Goal: Task Accomplishment & Management: Manage account settings

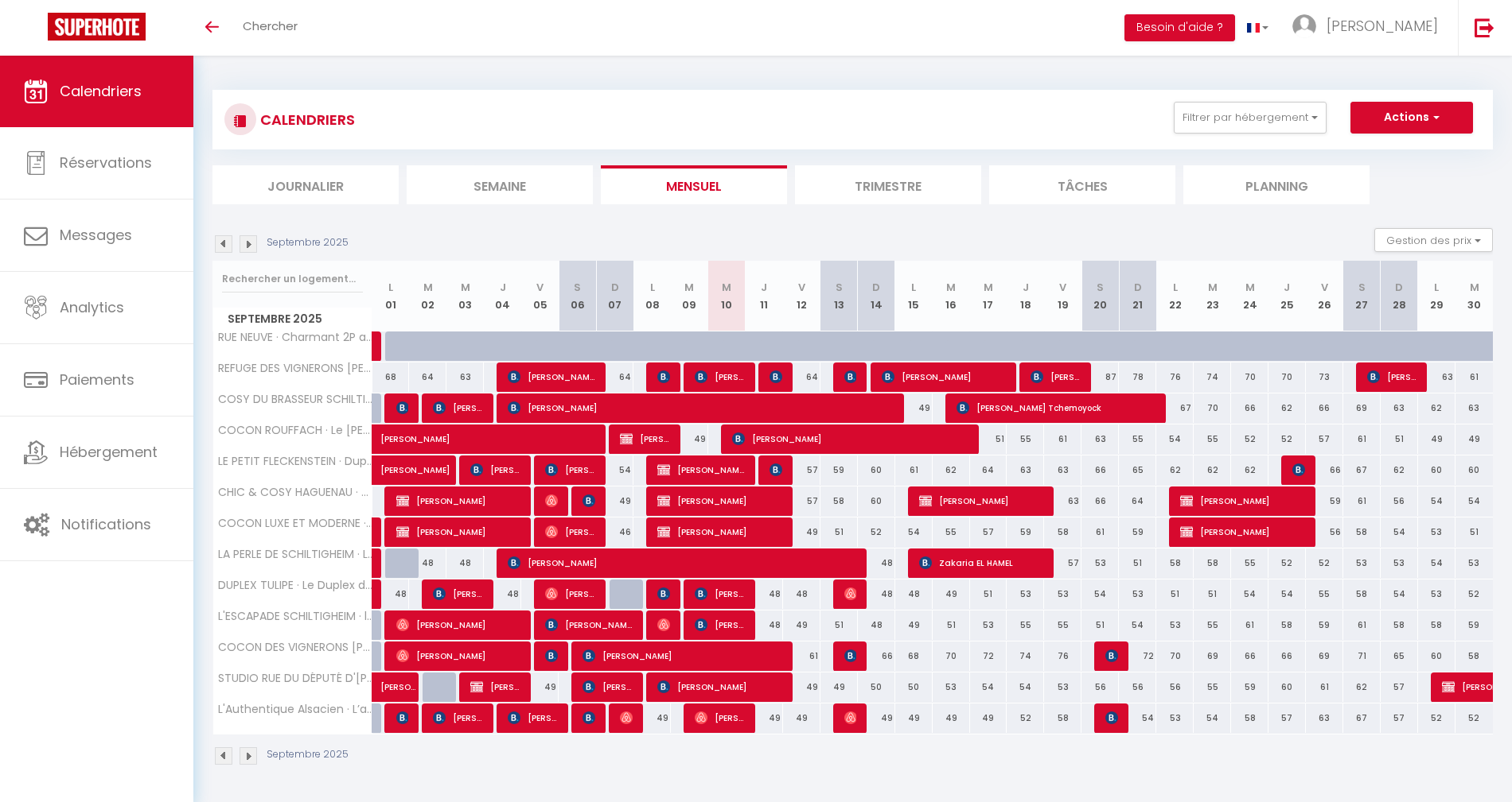
scroll to position [1, 0]
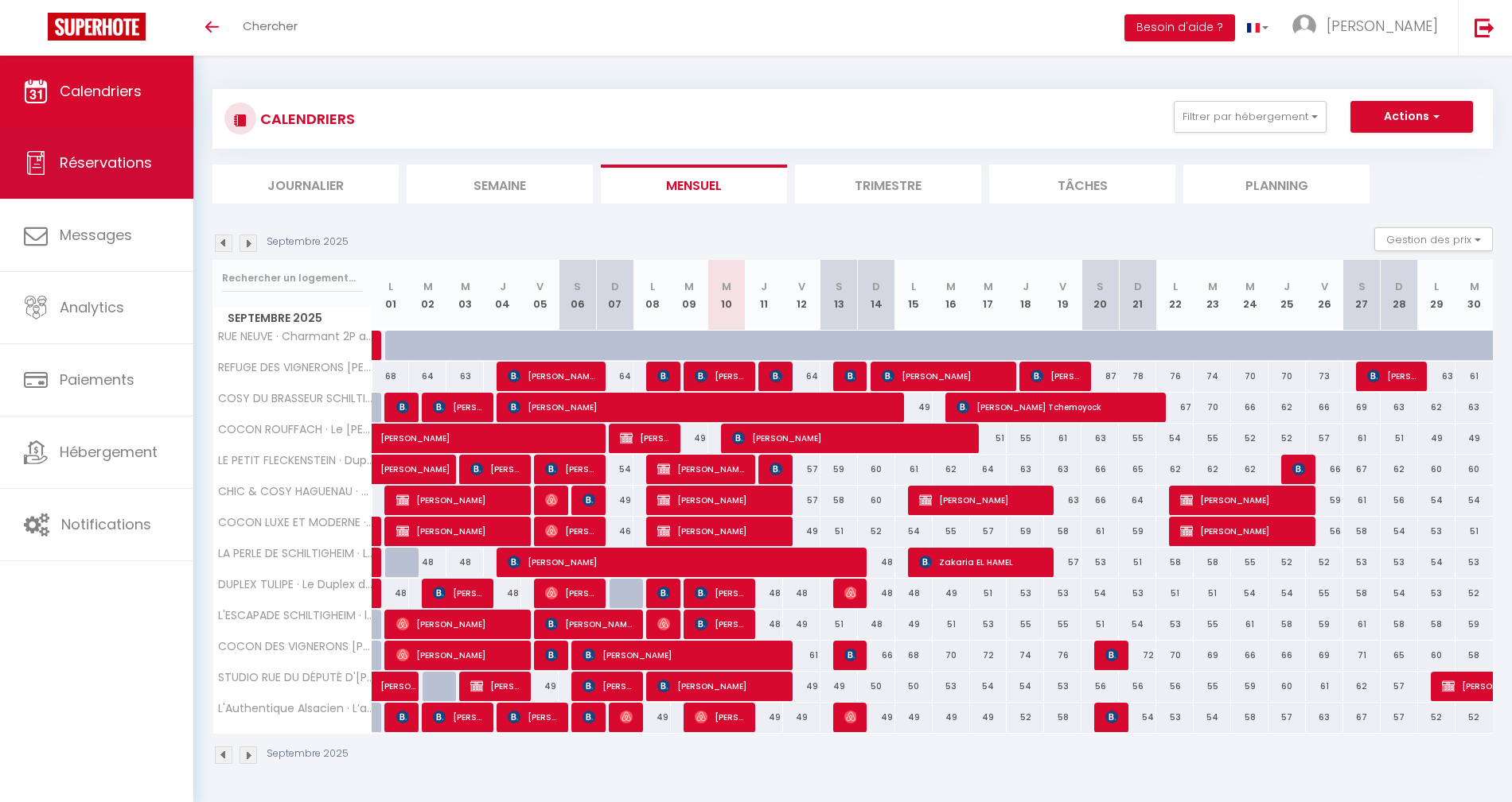
click at [119, 175] on link "Réservations" at bounding box center [97, 163] width 193 height 72
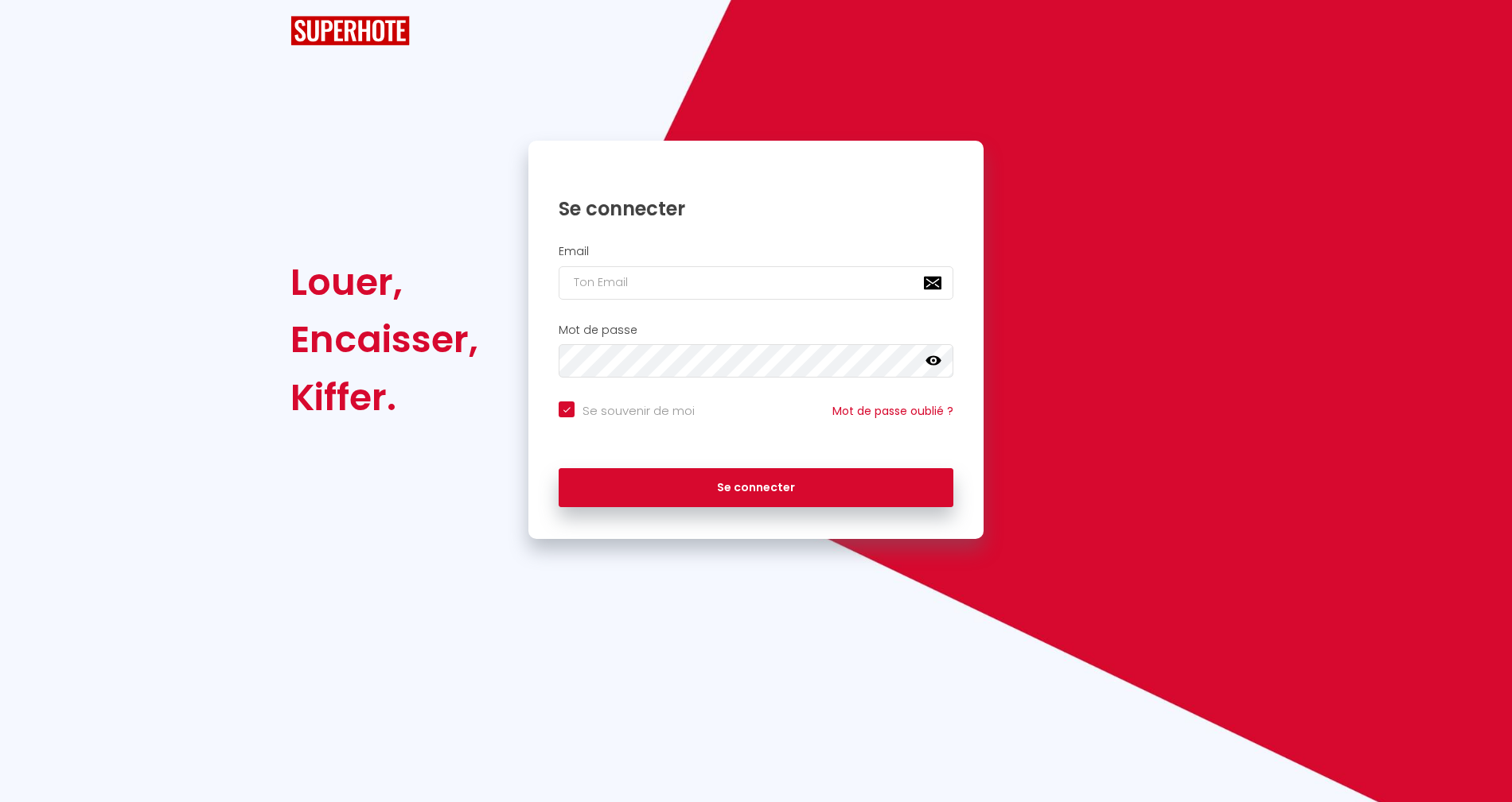
checkbox input "true"
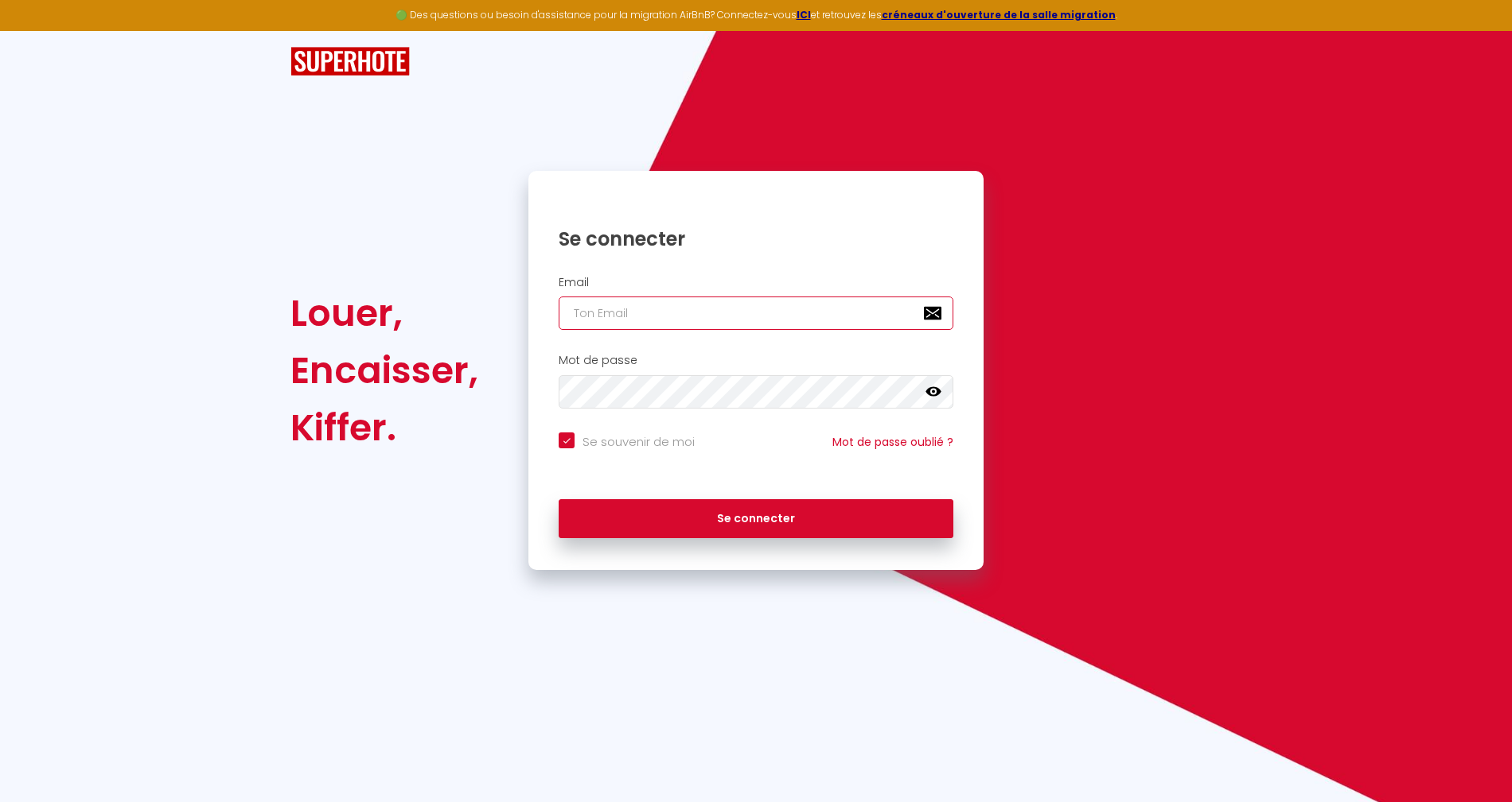
type input "[PERSON_NAME][EMAIL_ADDRESS][DOMAIN_NAME]"
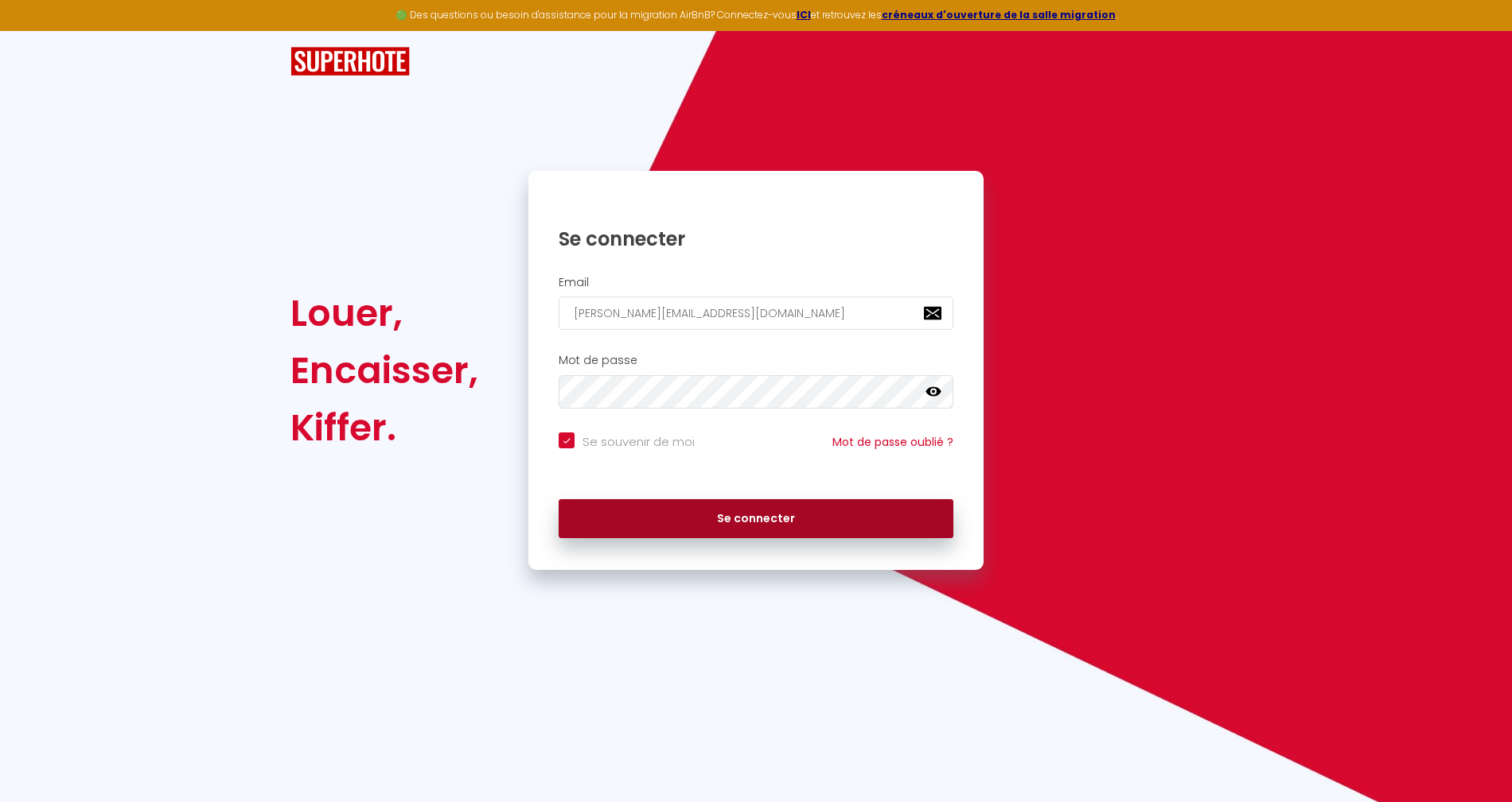
click at [819, 529] on button "Se connecter" at bounding box center [756, 519] width 395 height 40
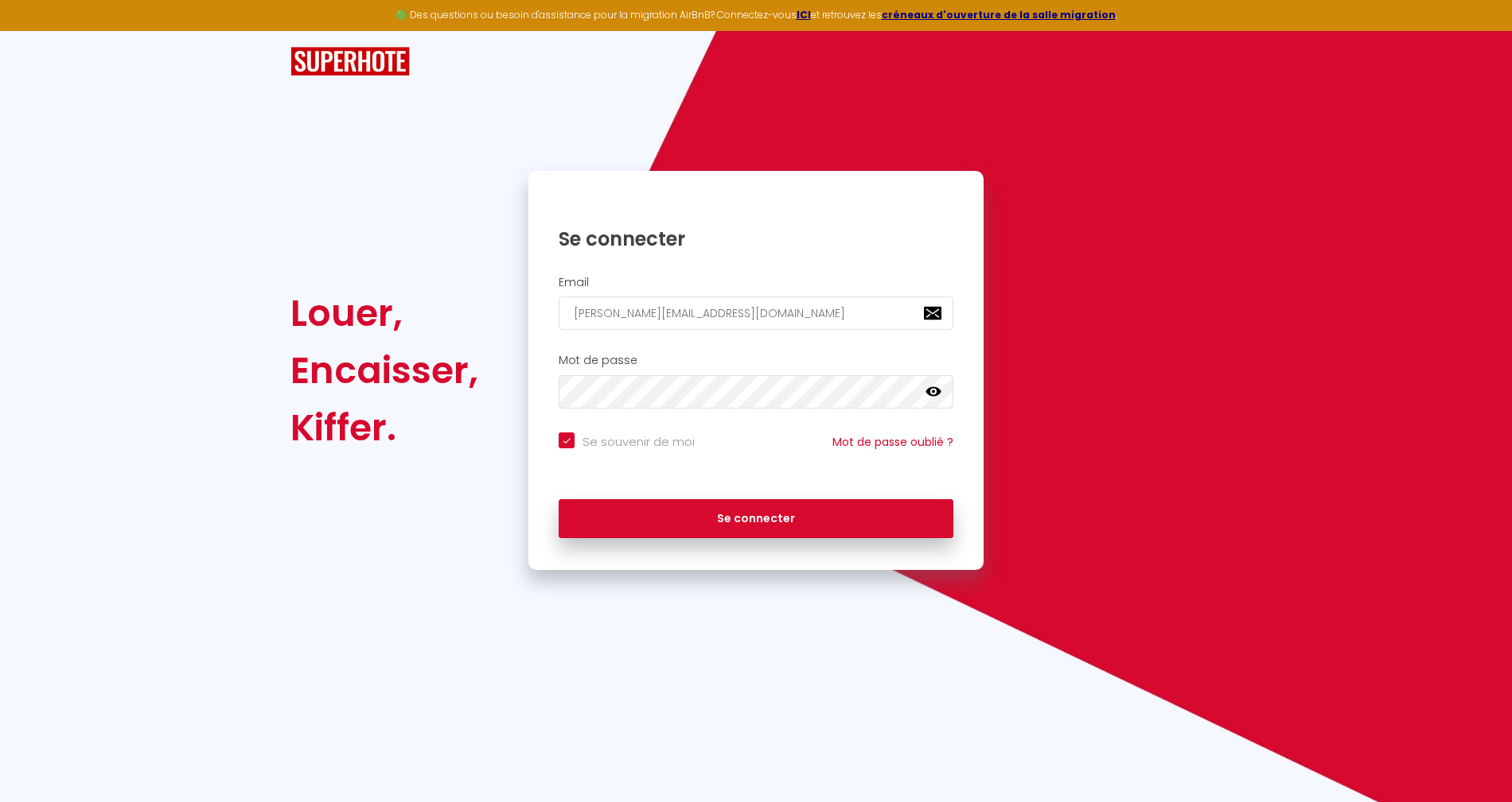
checkbox input "true"
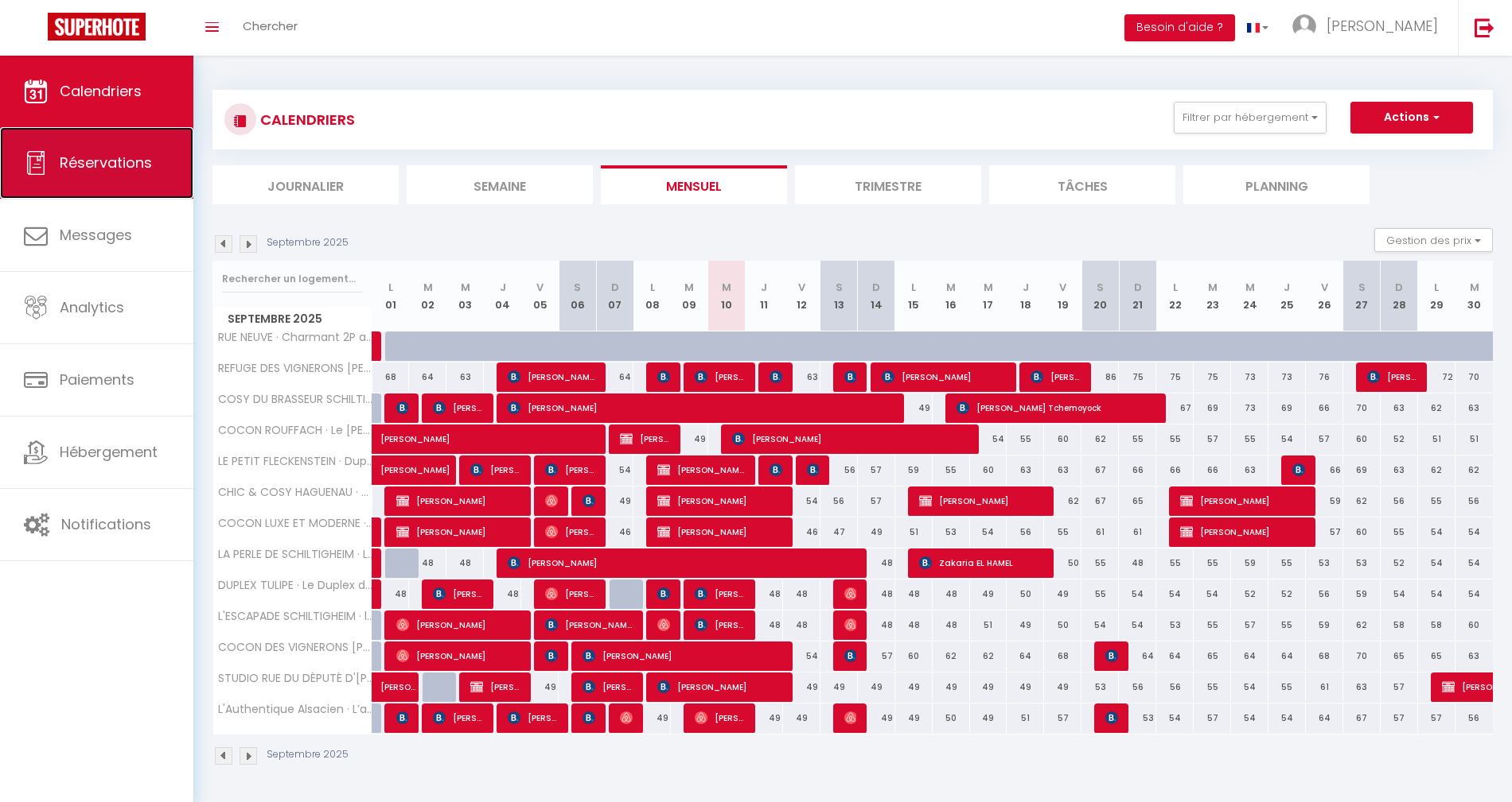
click at [66, 185] on link "Réservations" at bounding box center [97, 163] width 193 height 72
select select "not_cancelled"
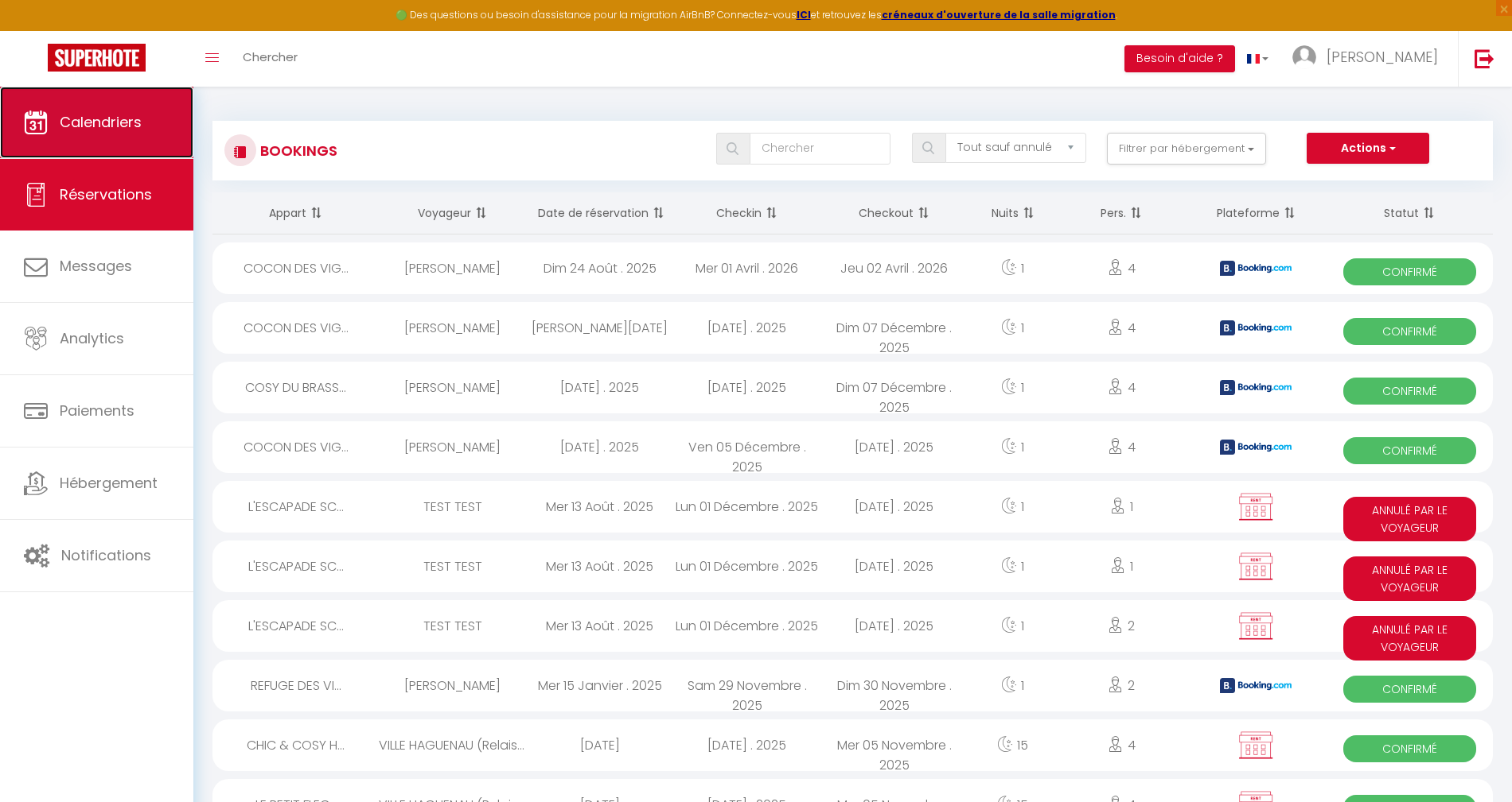
click at [105, 116] on span "Calendriers" at bounding box center [100, 122] width 82 height 20
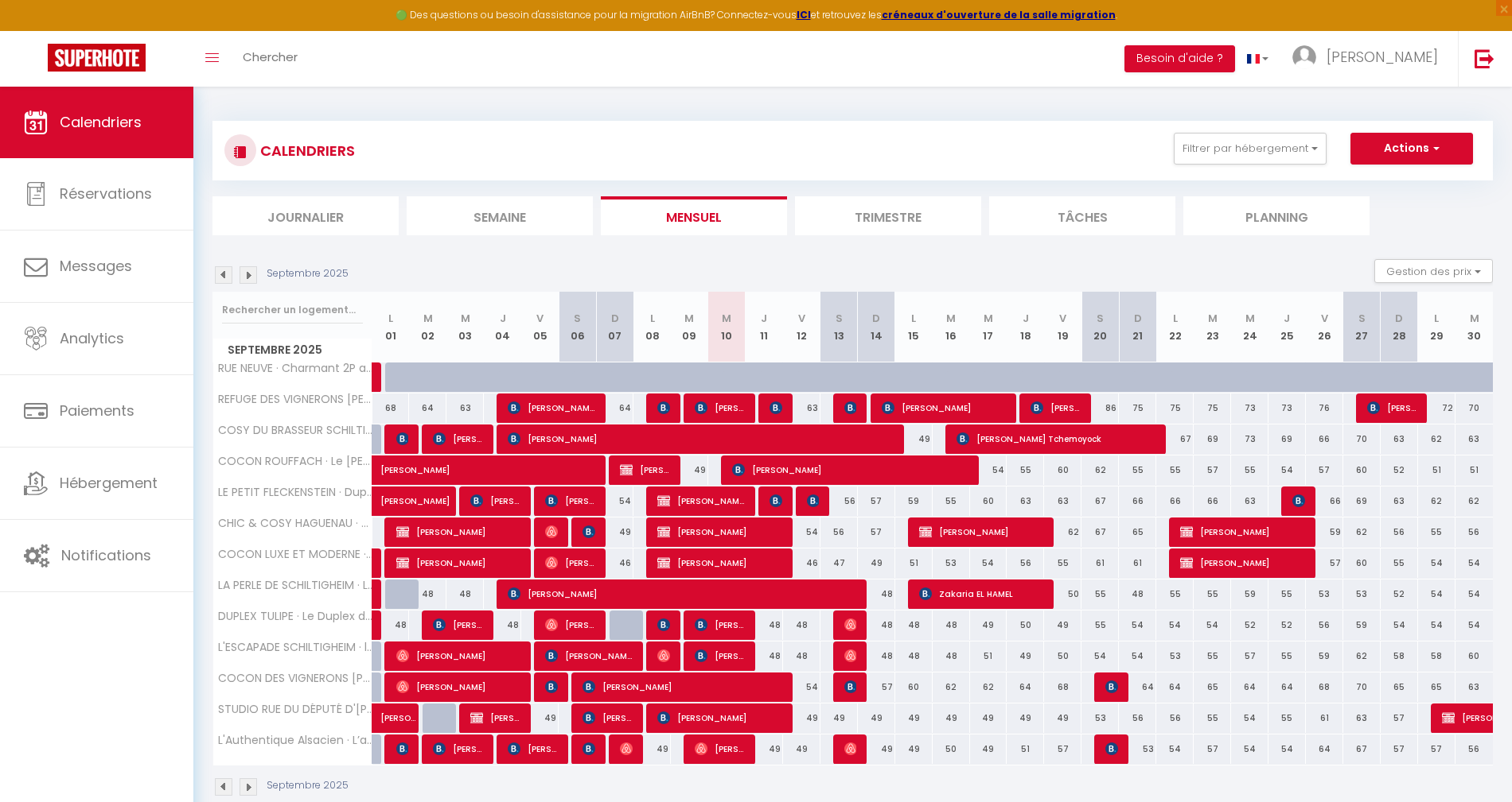
drag, startPoint x: 461, startPoint y: 202, endPoint x: 440, endPoint y: 198, distance: 21.4
click at [456, 202] on li "Semaine" at bounding box center [500, 216] width 186 height 39
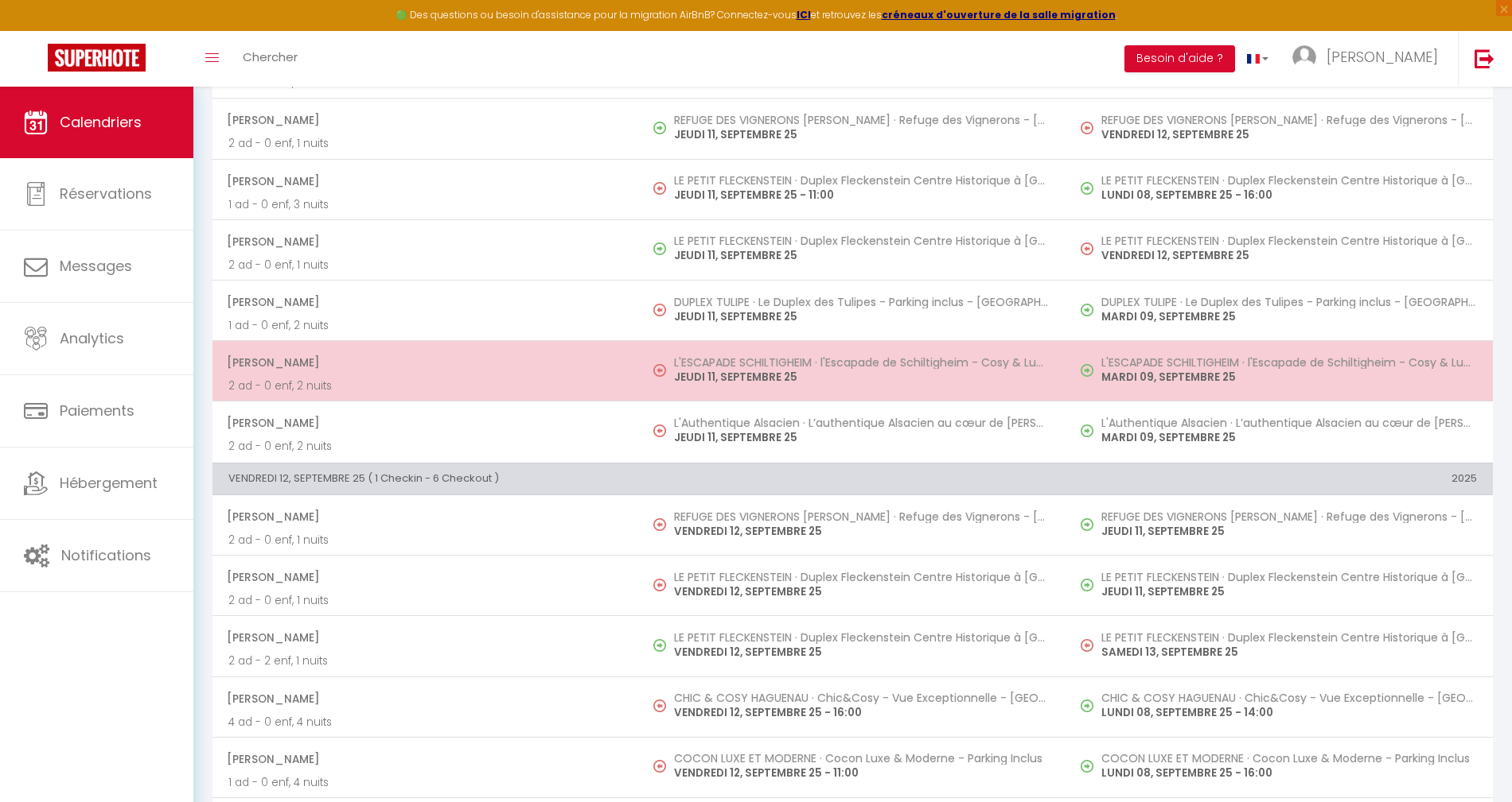
scroll to position [1693, 0]
